Goal: Navigation & Orientation: Find specific page/section

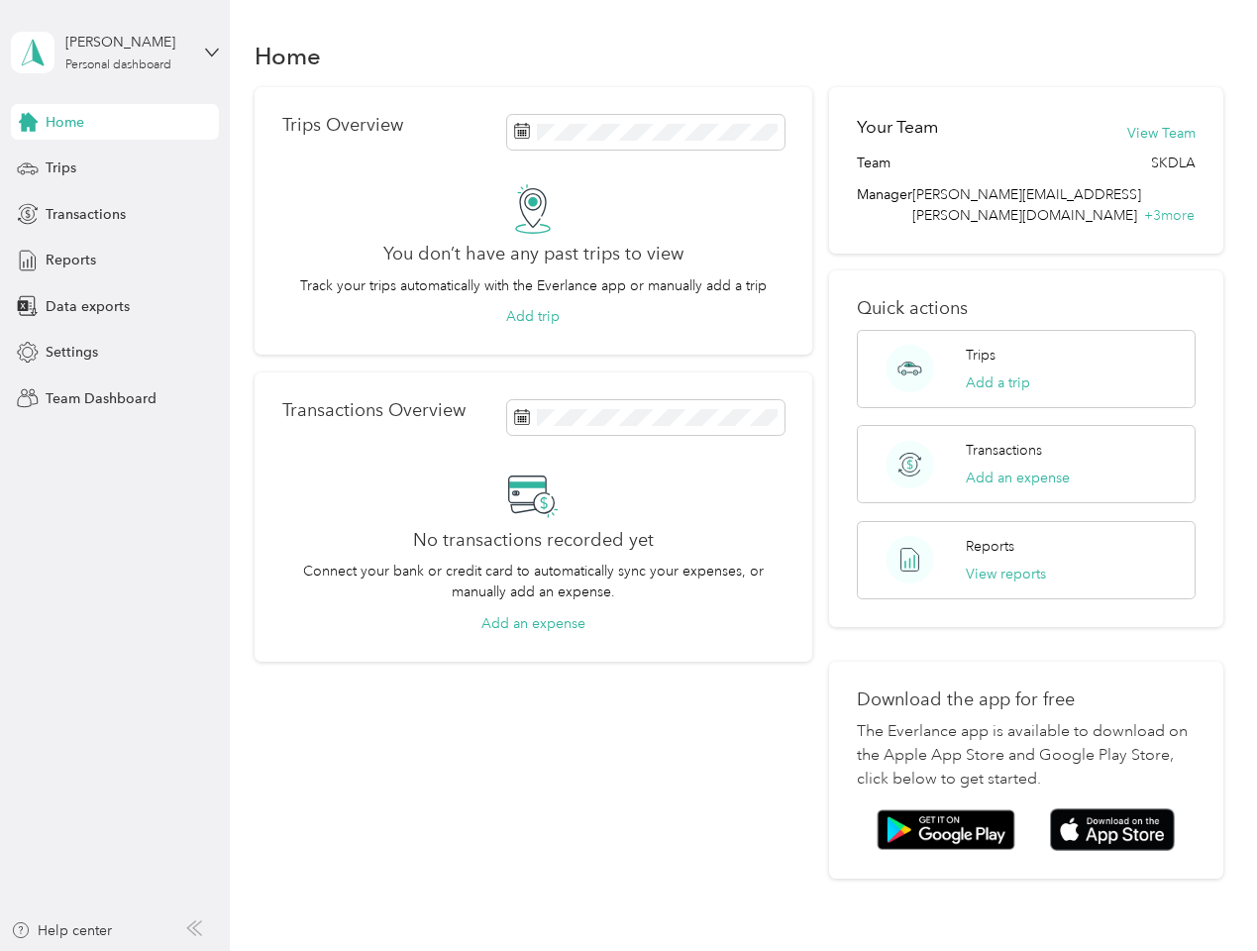
click at [628, 475] on div "No transactions recorded yet Connect your bank or credit card to automatically …" at bounding box center [533, 551] width 502 height 164
click at [115, 52] on div "[PERSON_NAME]" at bounding box center [127, 42] width 124 height 21
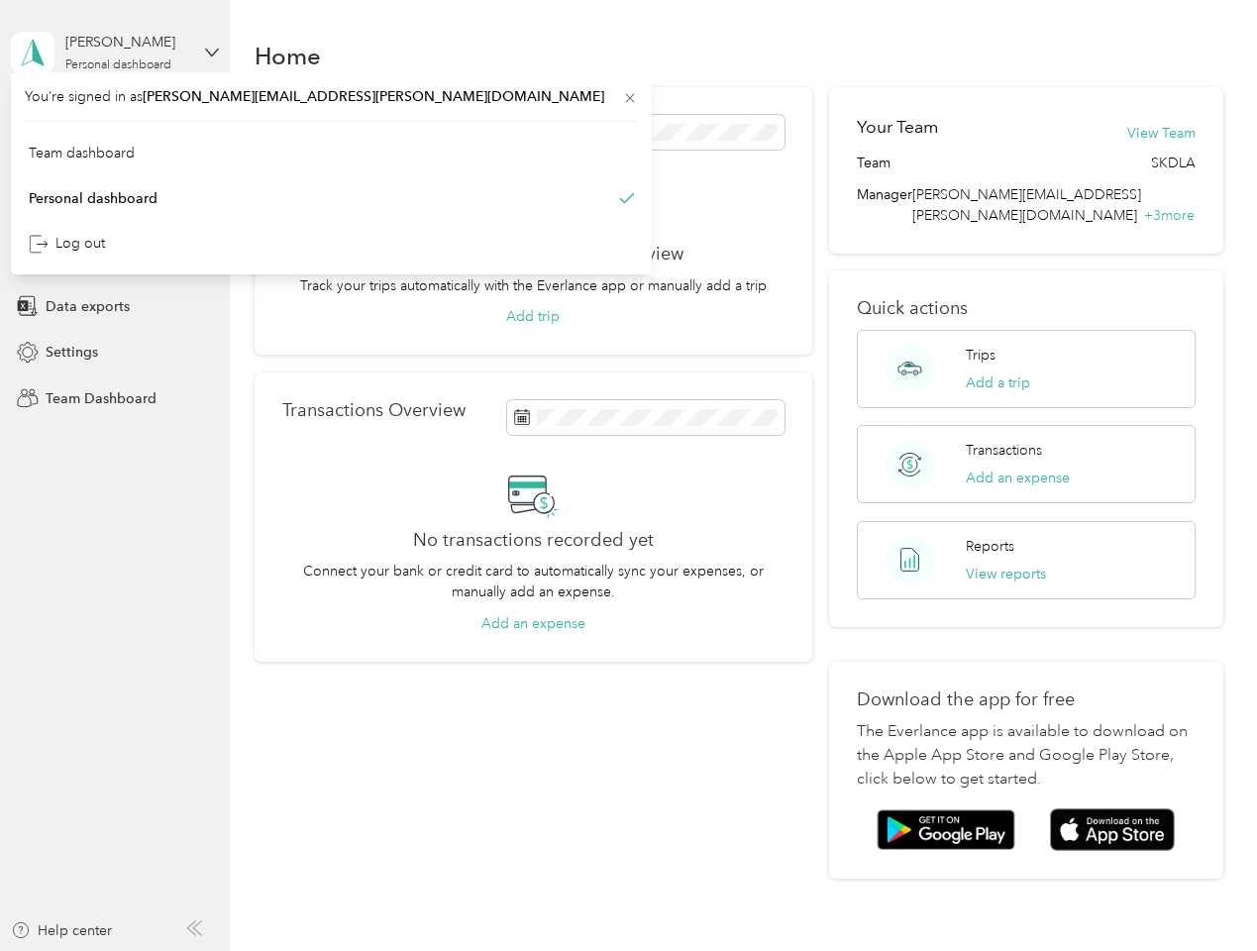
click at [115, 122] on div "You’re signed in as [PERSON_NAME][EMAIL_ADDRESS][PERSON_NAME][DOMAIN_NAME] Team…" at bounding box center [331, 173] width 641 height 202
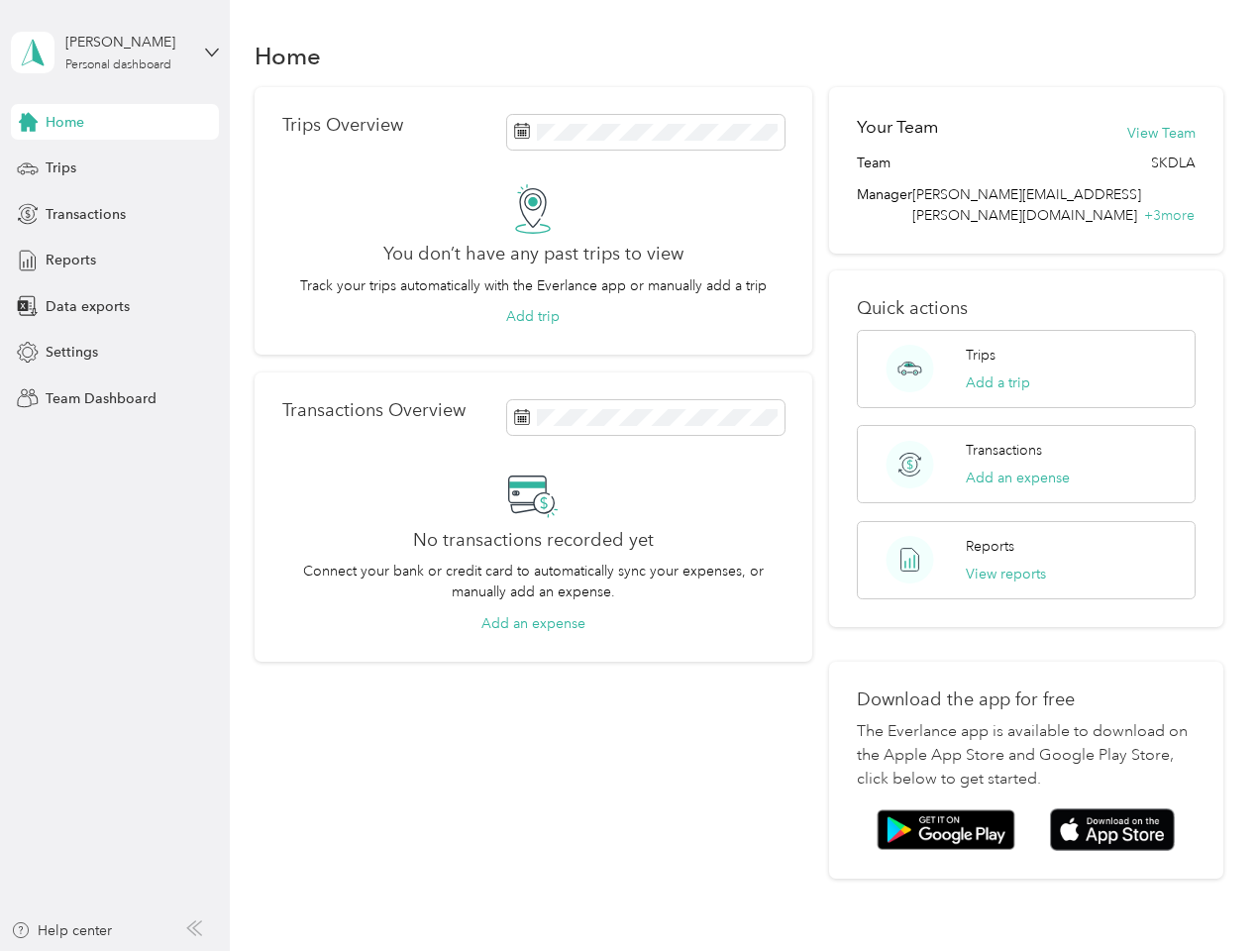
click at [28, 122] on div "You’re signed in as [PERSON_NAME][EMAIL_ADDRESS][PERSON_NAME][DOMAIN_NAME] Team…" at bounding box center [331, 173] width 641 height 202
click at [115, 168] on div "Trips" at bounding box center [115, 169] width 208 height 36
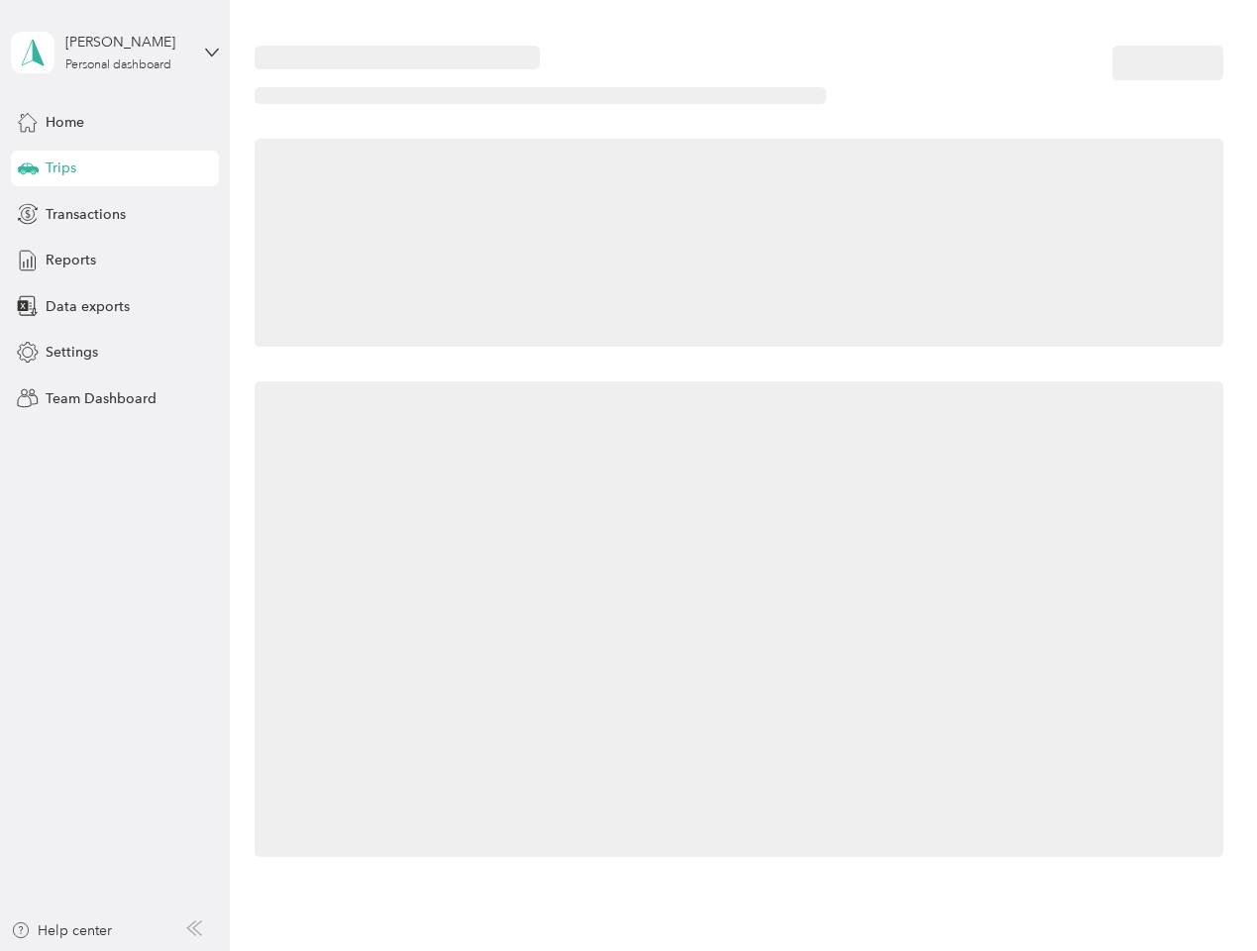
click at [28, 168] on icon at bounding box center [28, 167] width 21 height 10
click at [115, 214] on span "Transactions" at bounding box center [86, 214] width 80 height 21
click at [28, 214] on icon at bounding box center [28, 214] width 22 height 22
click at [115, 260] on div "Reports" at bounding box center [115, 261] width 208 height 36
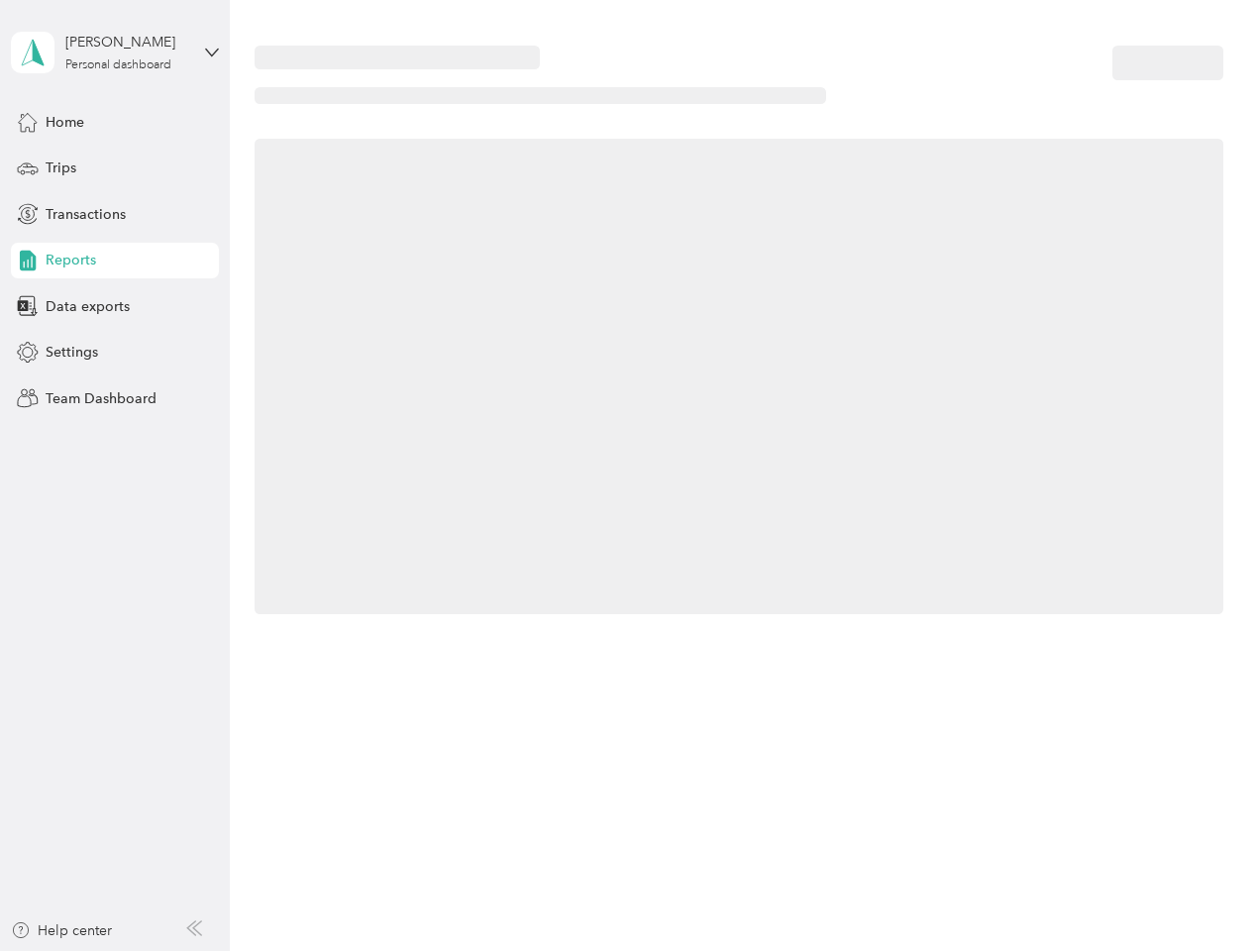
click at [28, 260] on icon at bounding box center [28, 261] width 22 height 22
